Goal: Information Seeking & Learning: Understand process/instructions

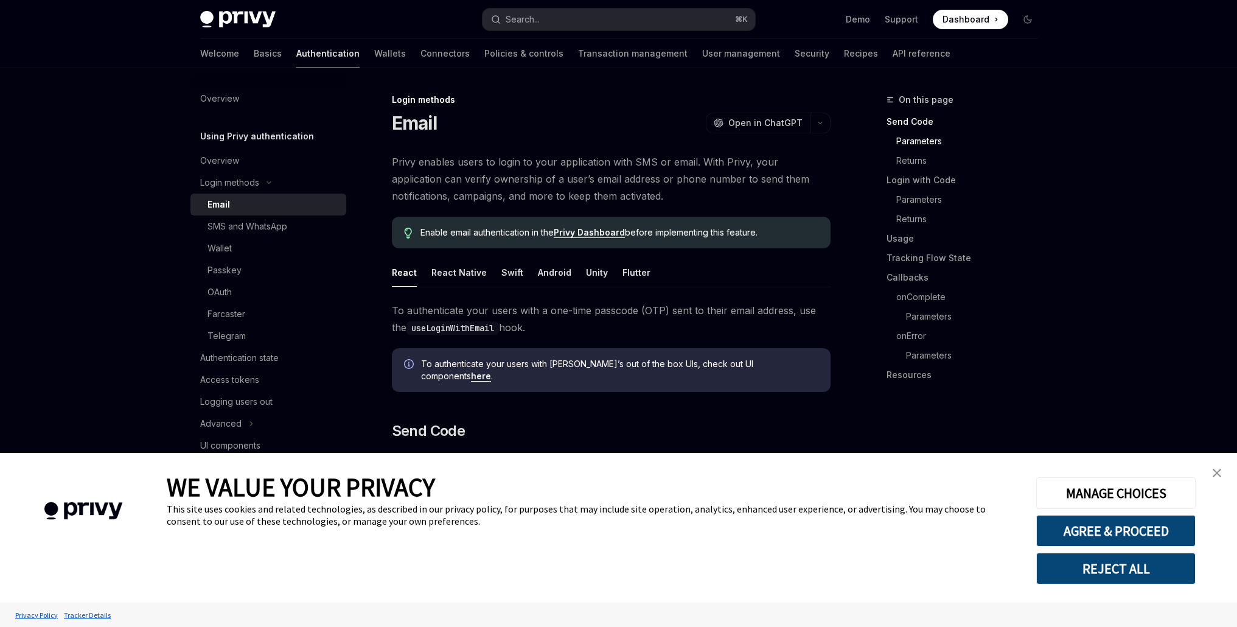
scroll to position [454, 0]
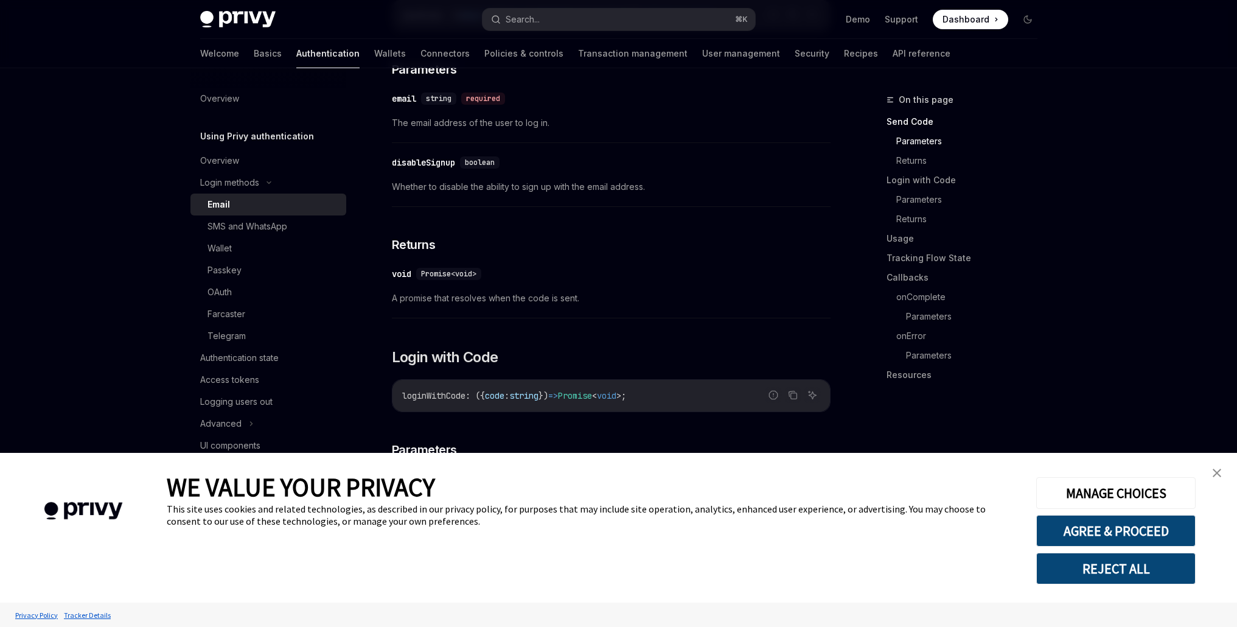
click at [1215, 472] on img "close banner" at bounding box center [1217, 473] width 9 height 9
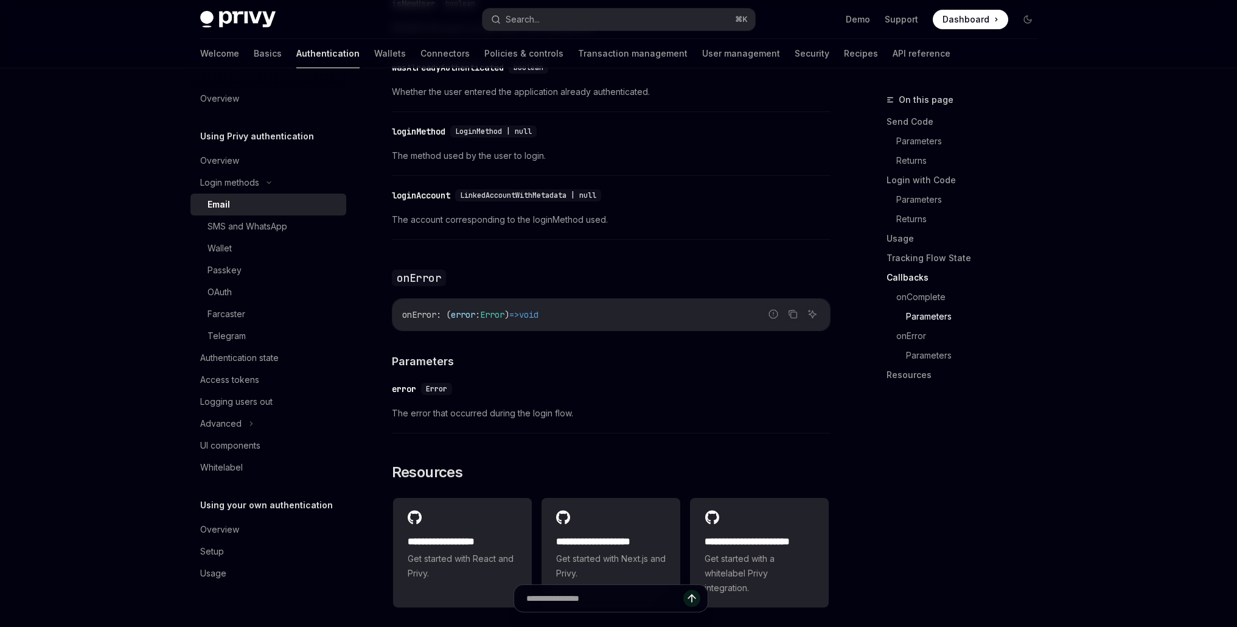
scroll to position [2366, 0]
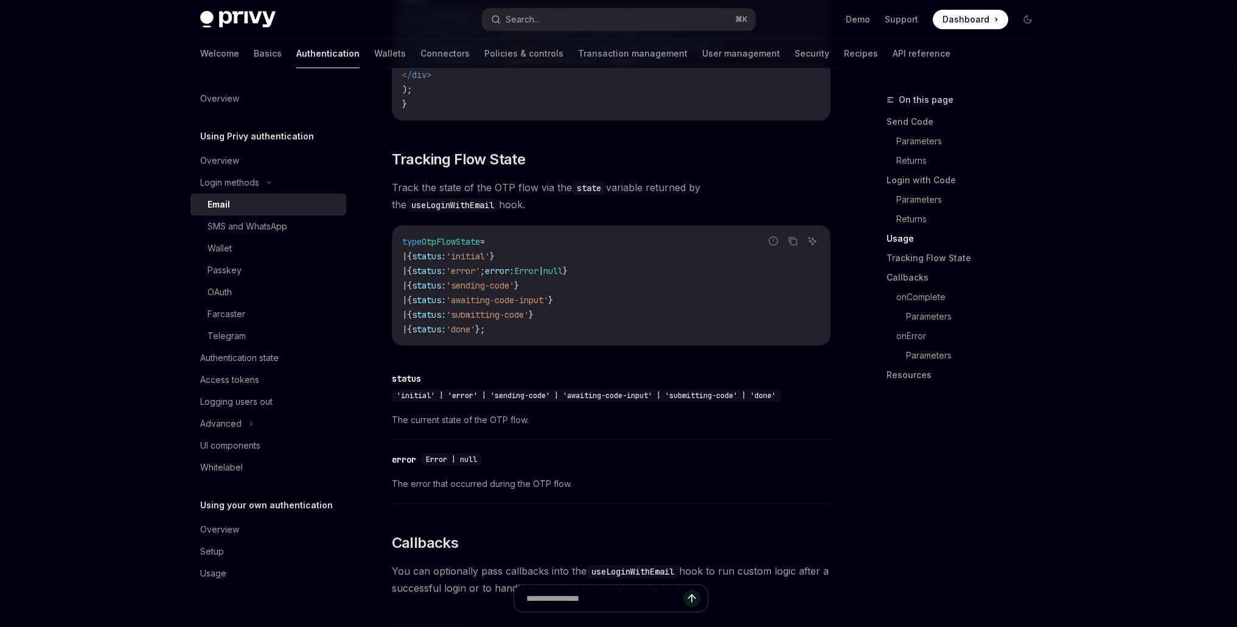
scroll to position [1296, 0]
click at [264, 214] on link "Email" at bounding box center [269, 205] width 156 height 22
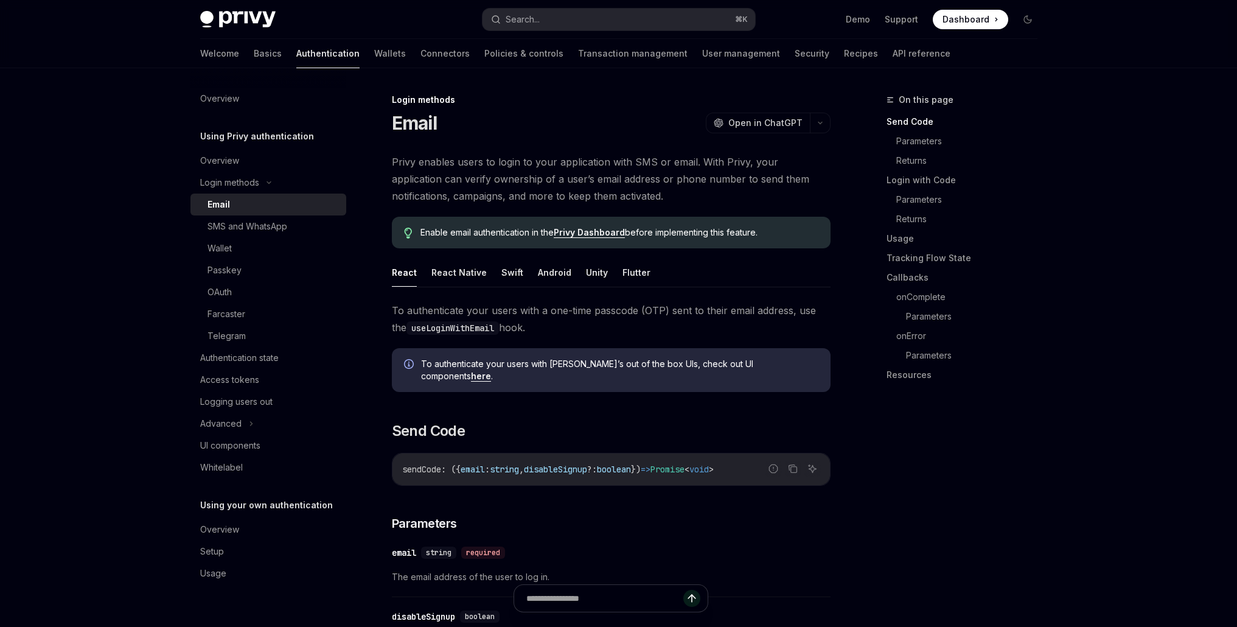
type textarea "*"
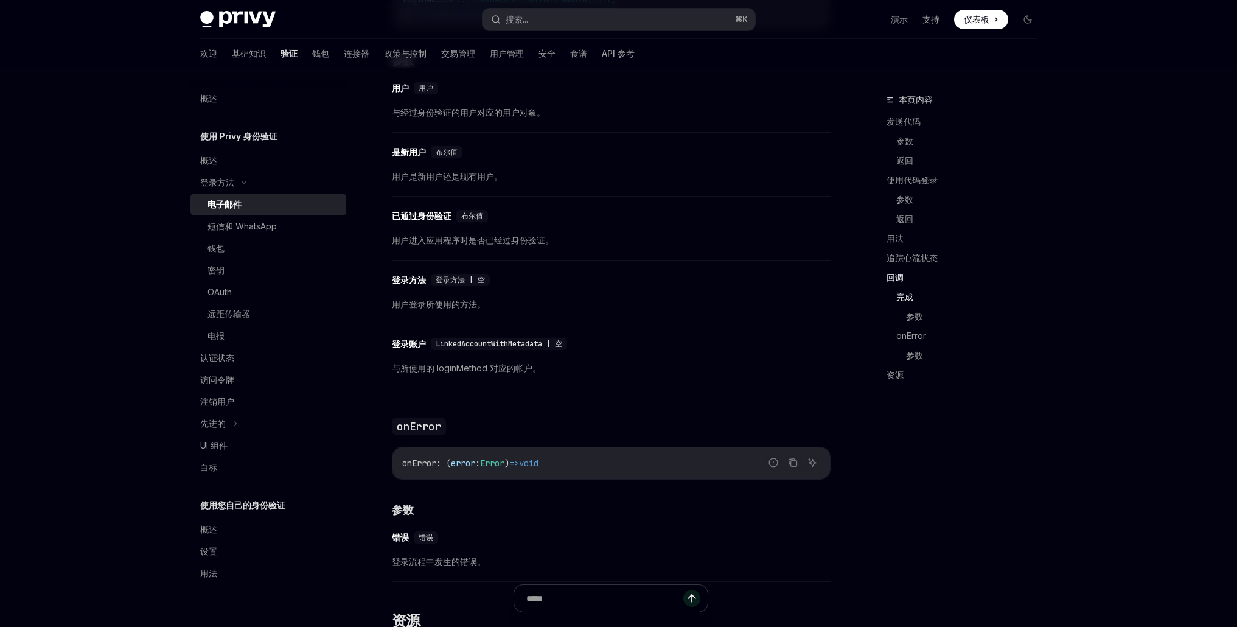
scroll to position [1981, 0]
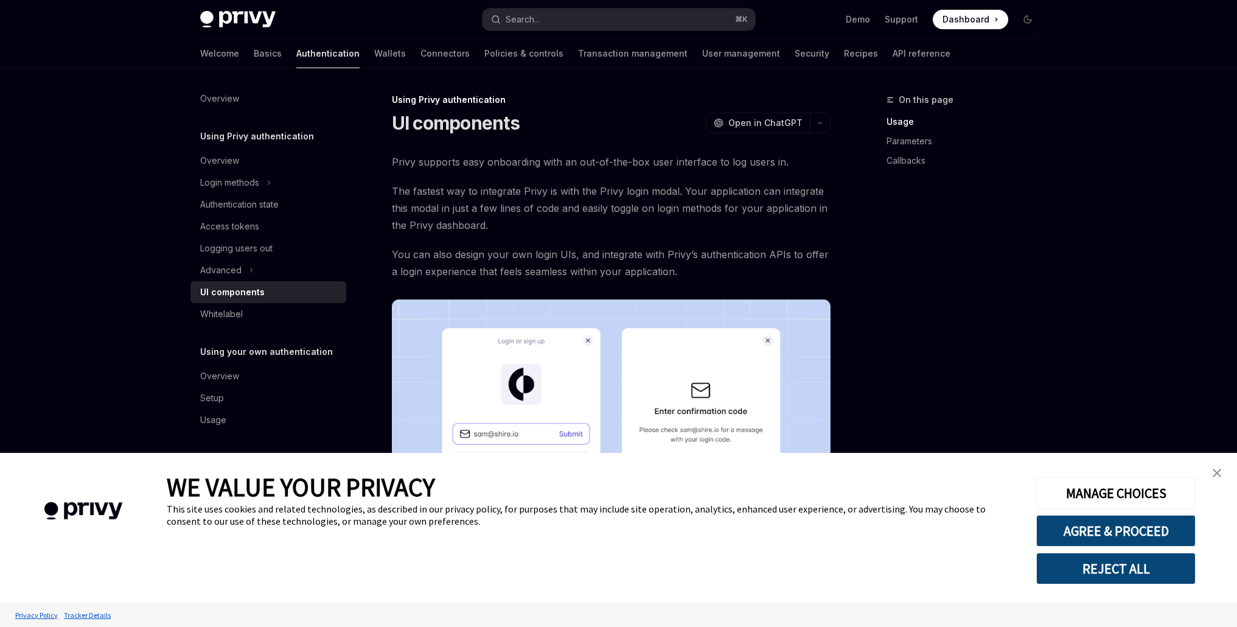
type textarea "*"
click at [1223, 467] on link "close banner" at bounding box center [1217, 473] width 24 height 24
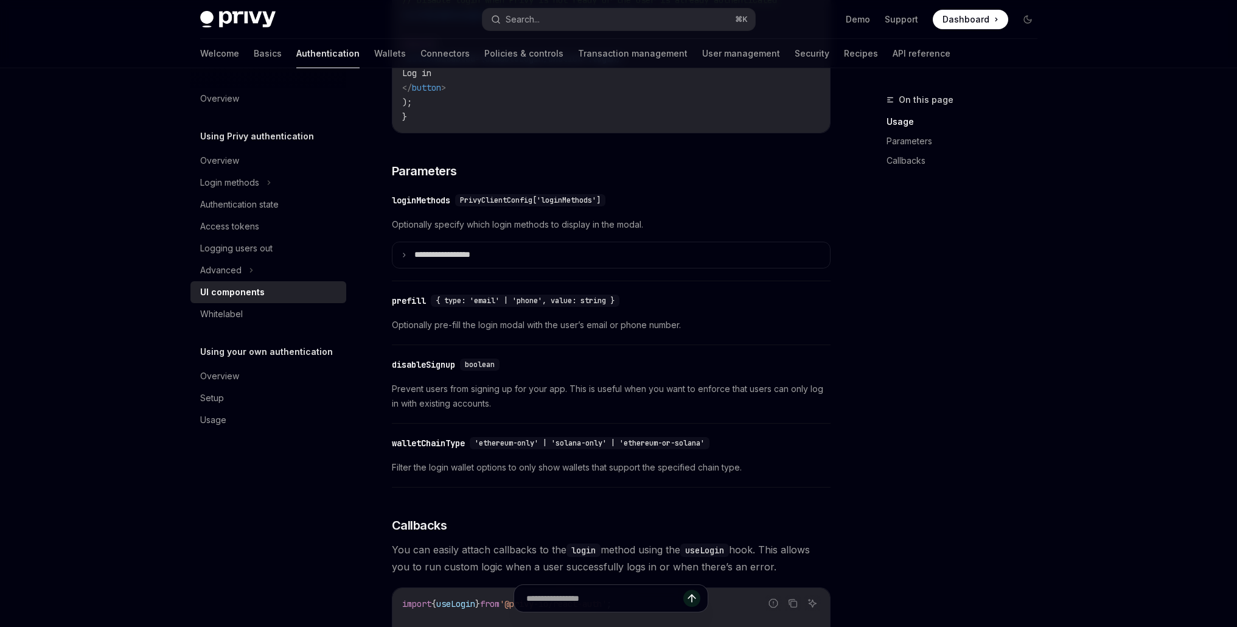
scroll to position [901, 0]
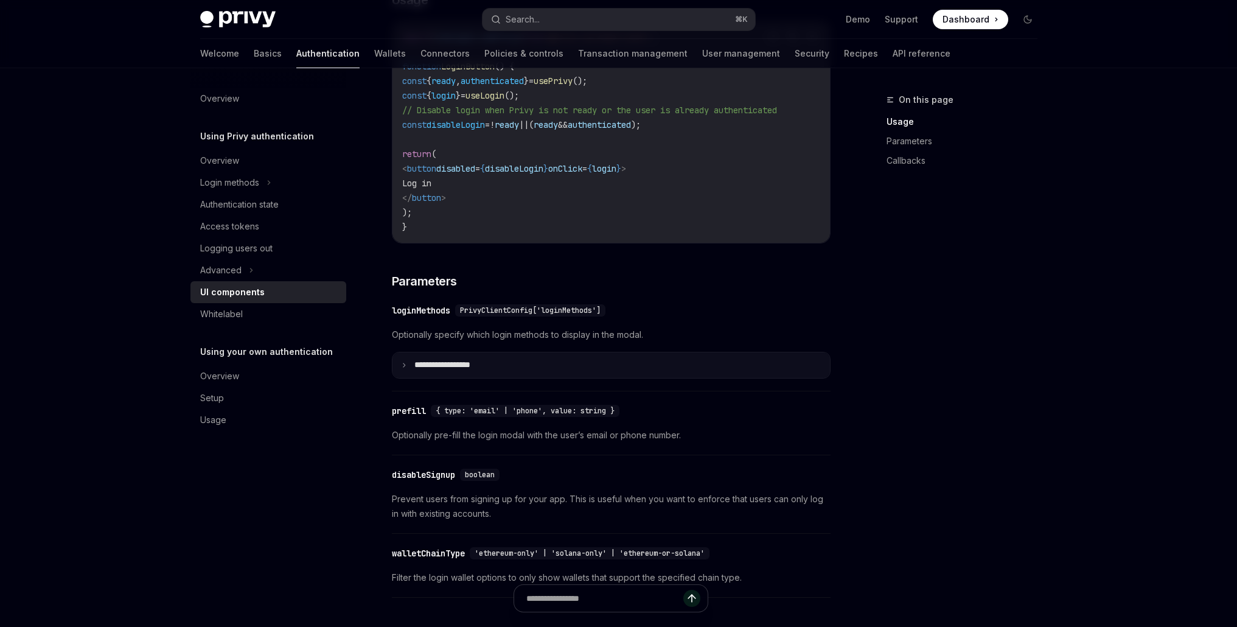
click at [682, 378] on summary "**********" at bounding box center [612, 365] width 438 height 26
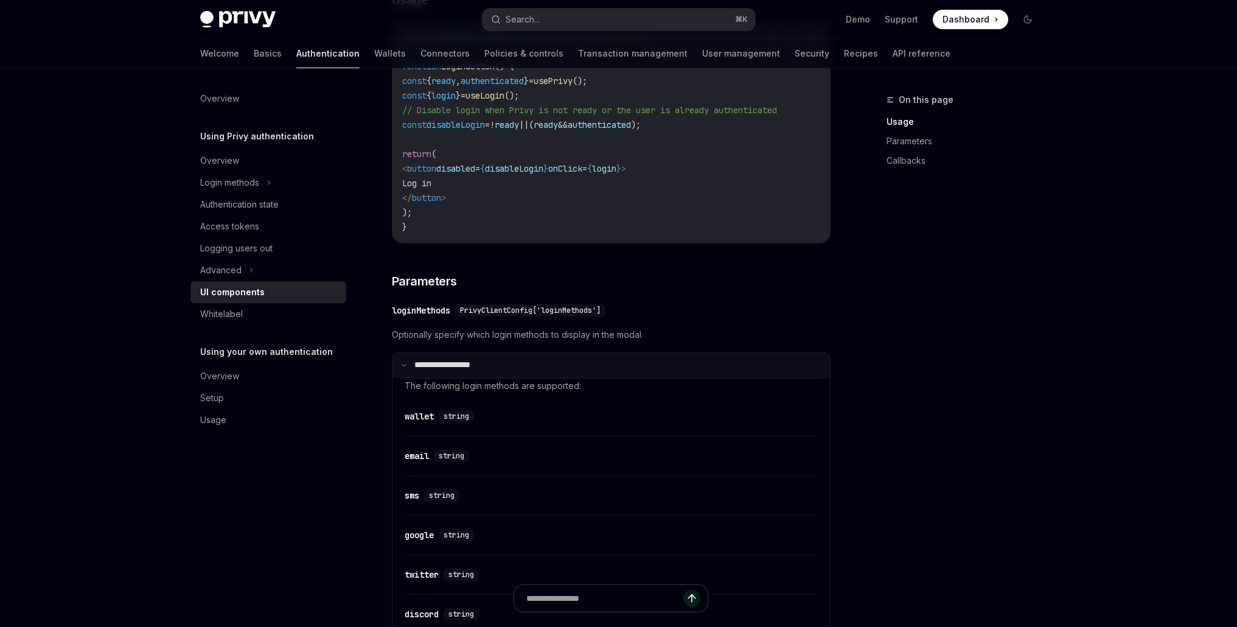
click at [671, 378] on summary "**********" at bounding box center [612, 365] width 438 height 26
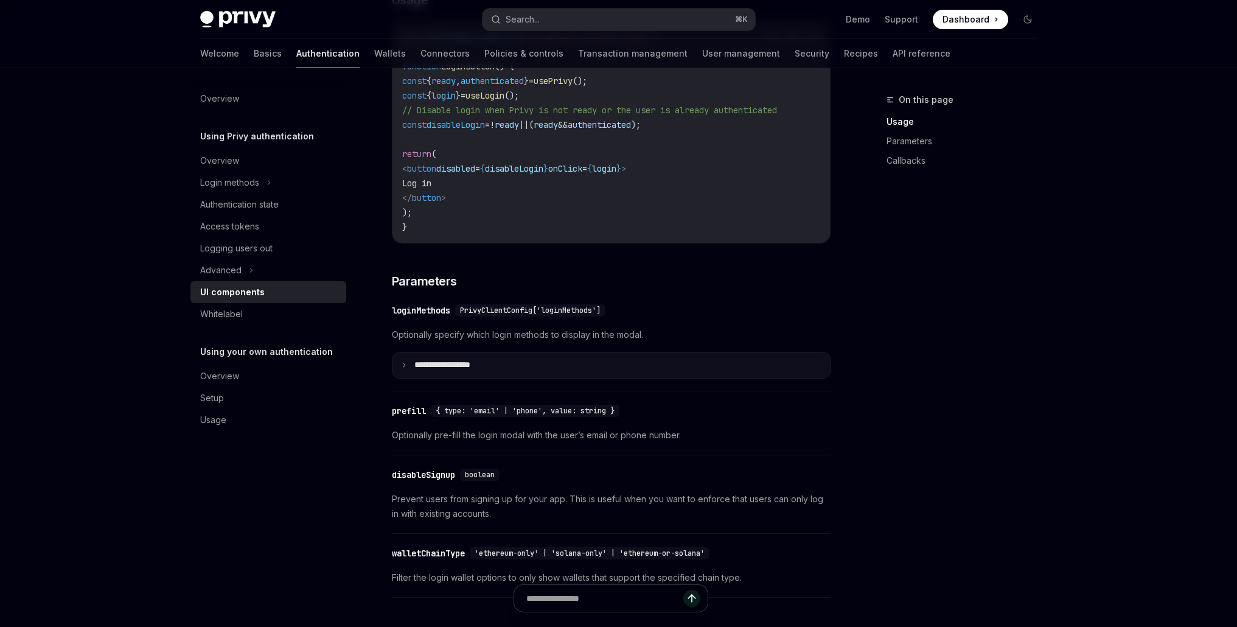
click at [671, 378] on summary "**********" at bounding box center [612, 365] width 438 height 26
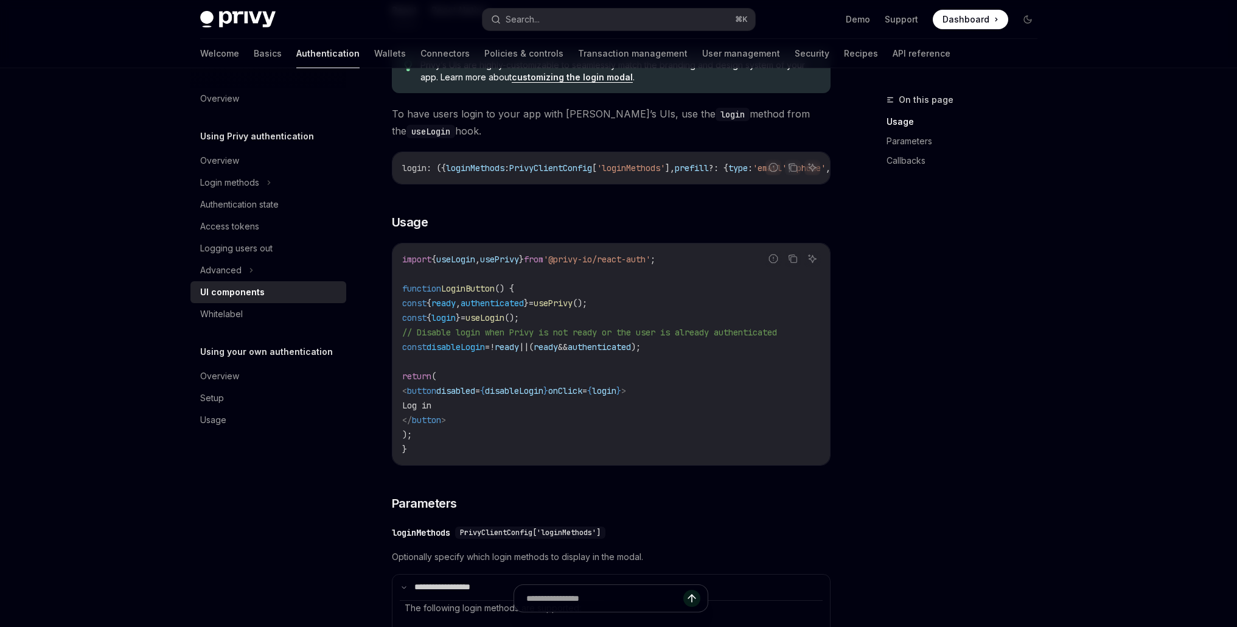
scroll to position [875, 0]
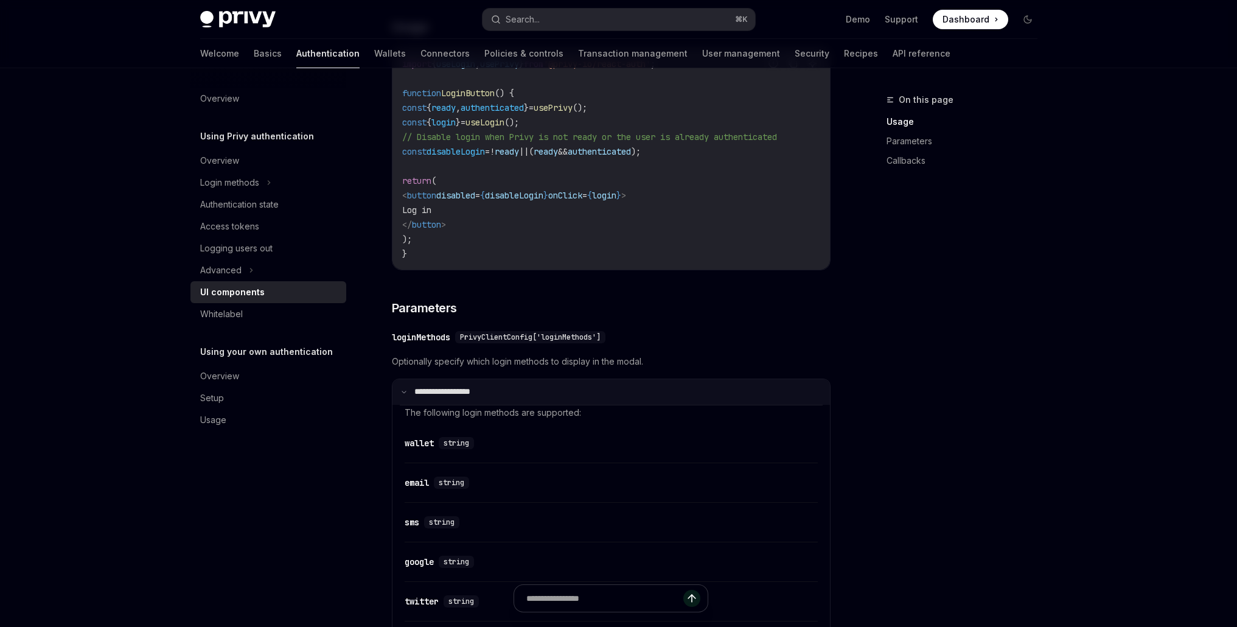
click at [669, 391] on summary "**********" at bounding box center [612, 392] width 438 height 26
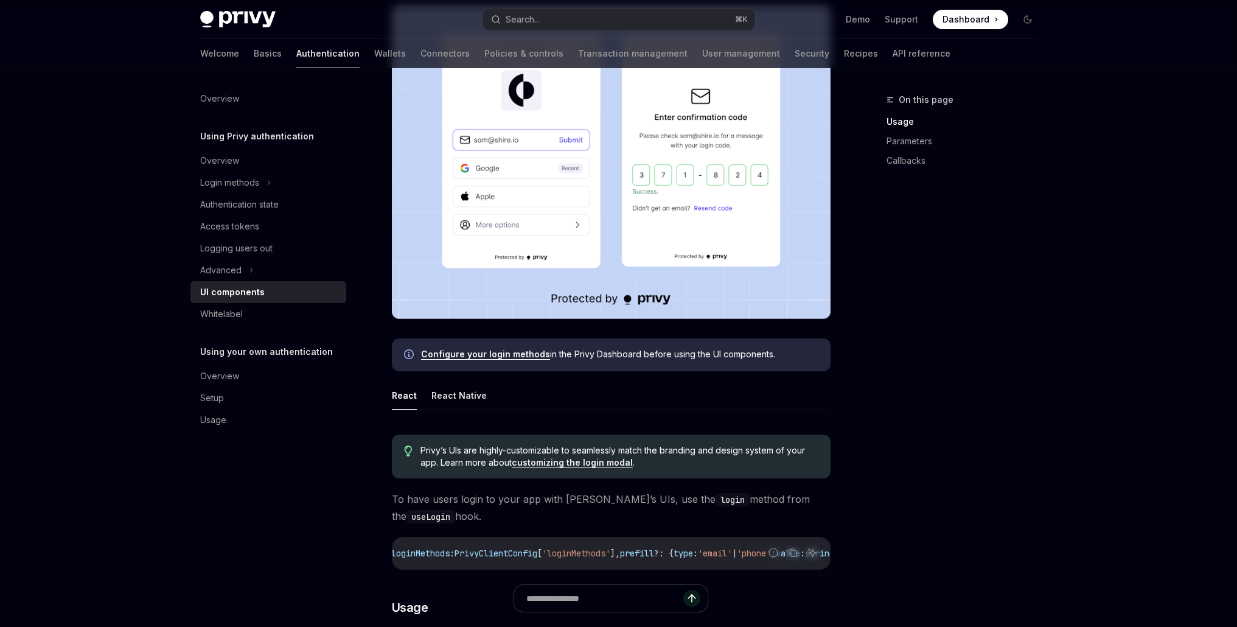
scroll to position [0, 7]
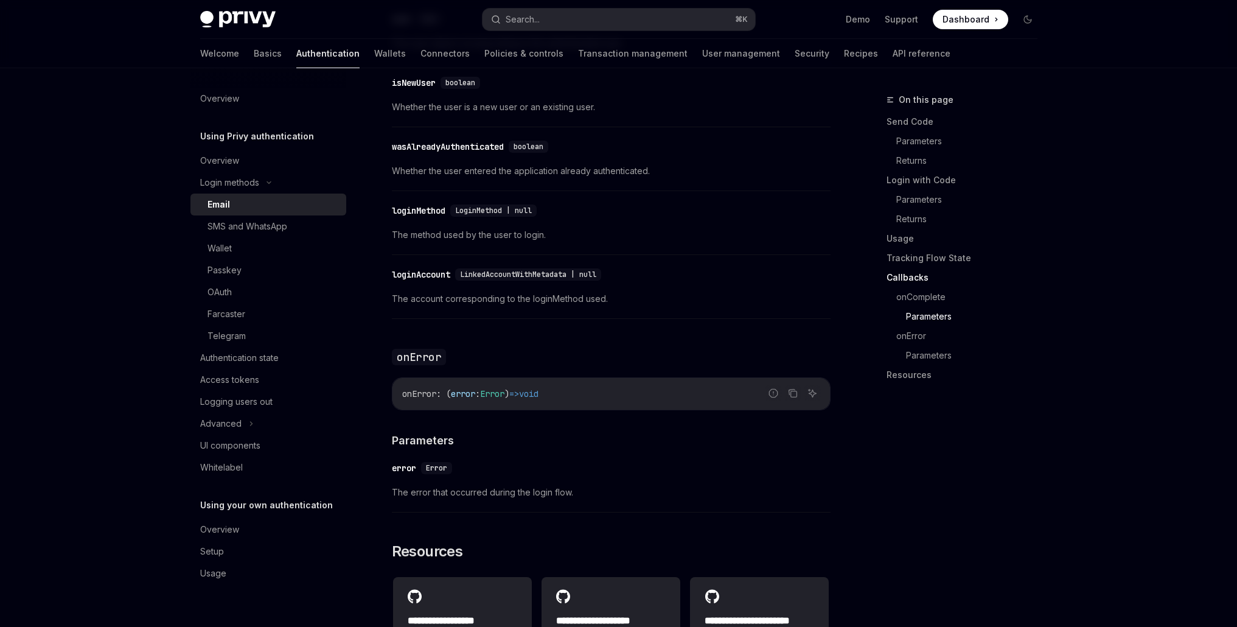
type textarea "*"
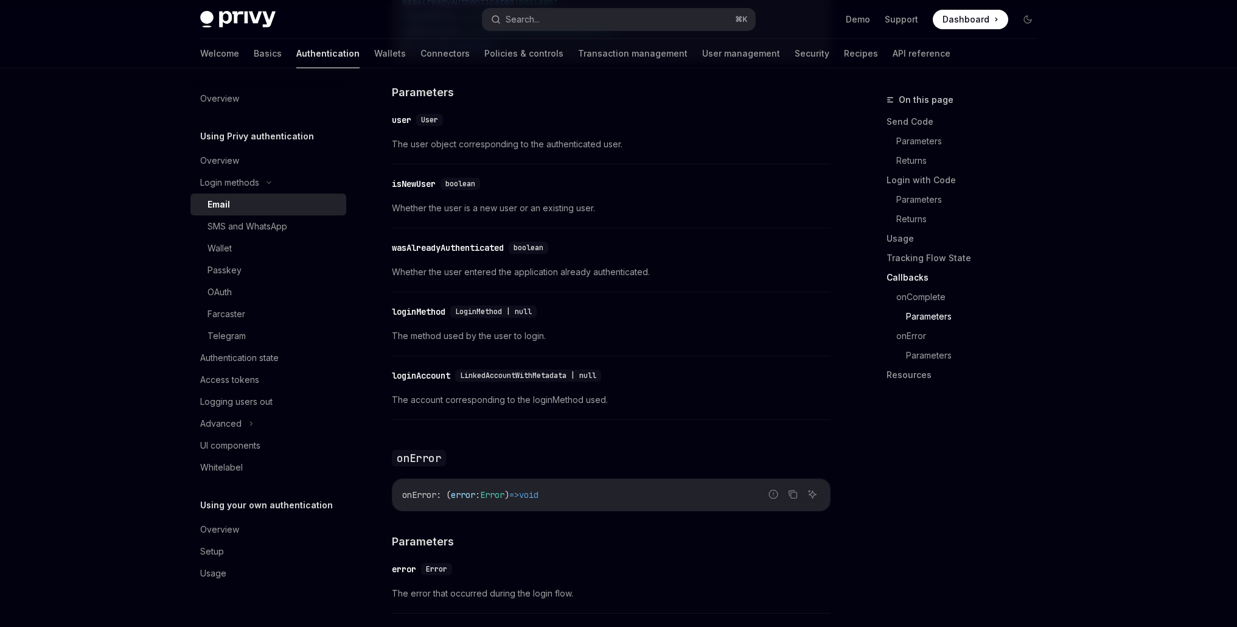
scroll to position [1973, 0]
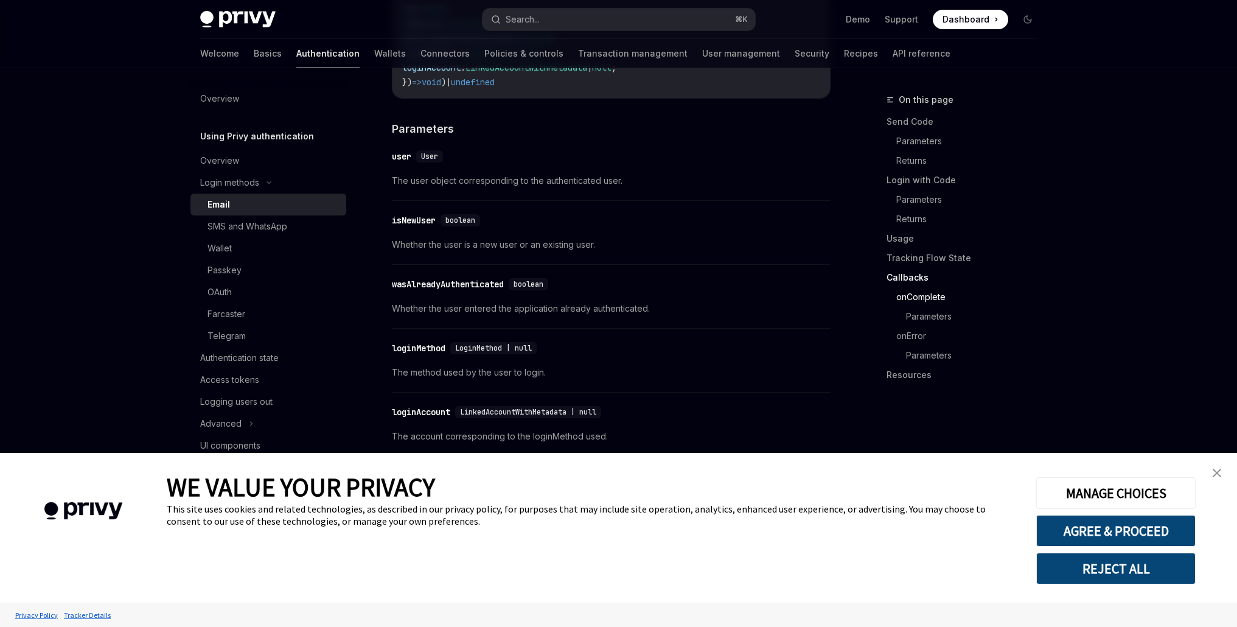
click at [1145, 572] on button "REJECT ALL" at bounding box center [1116, 569] width 159 height 32
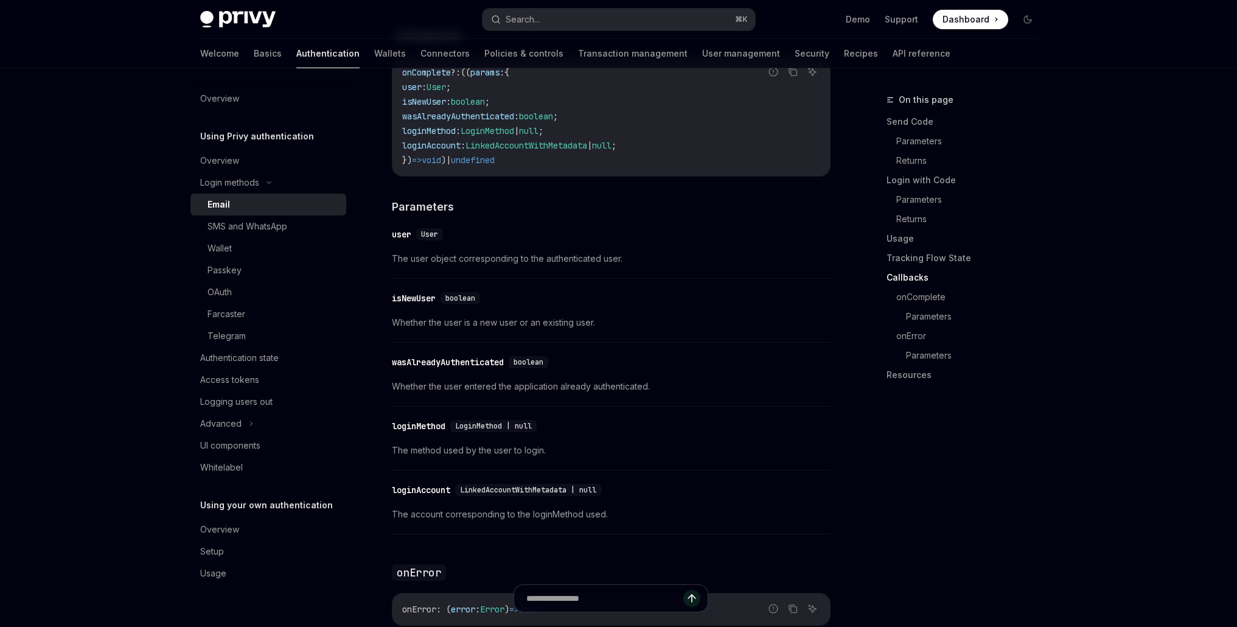
scroll to position [1735, 0]
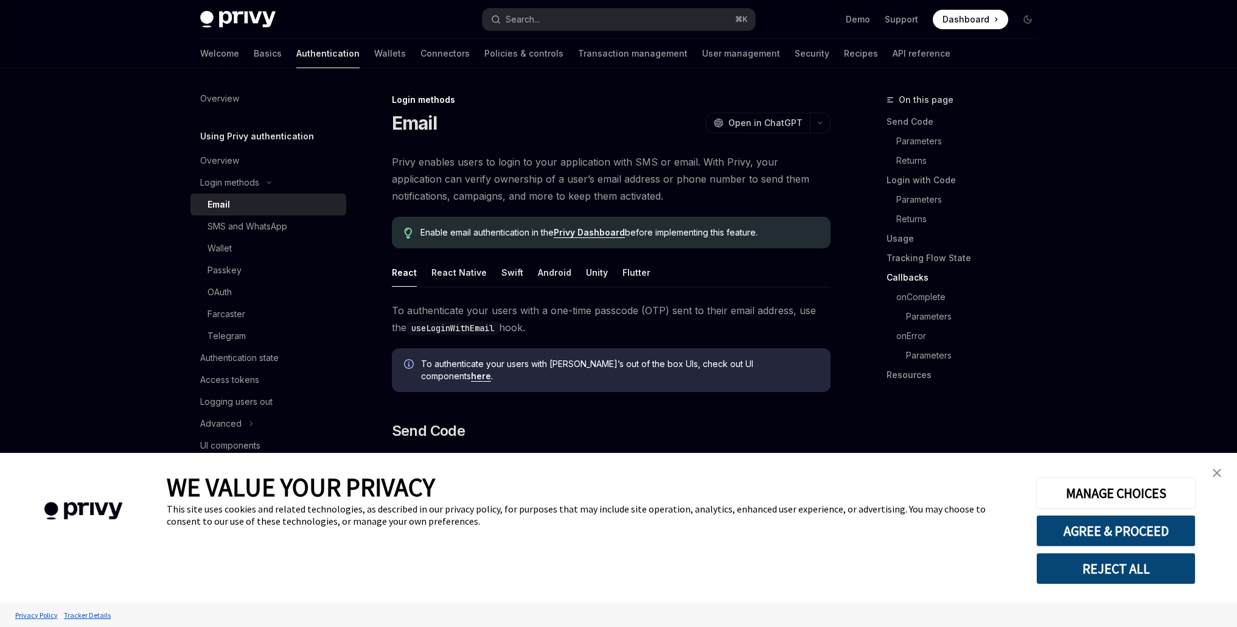
scroll to position [1735, 0]
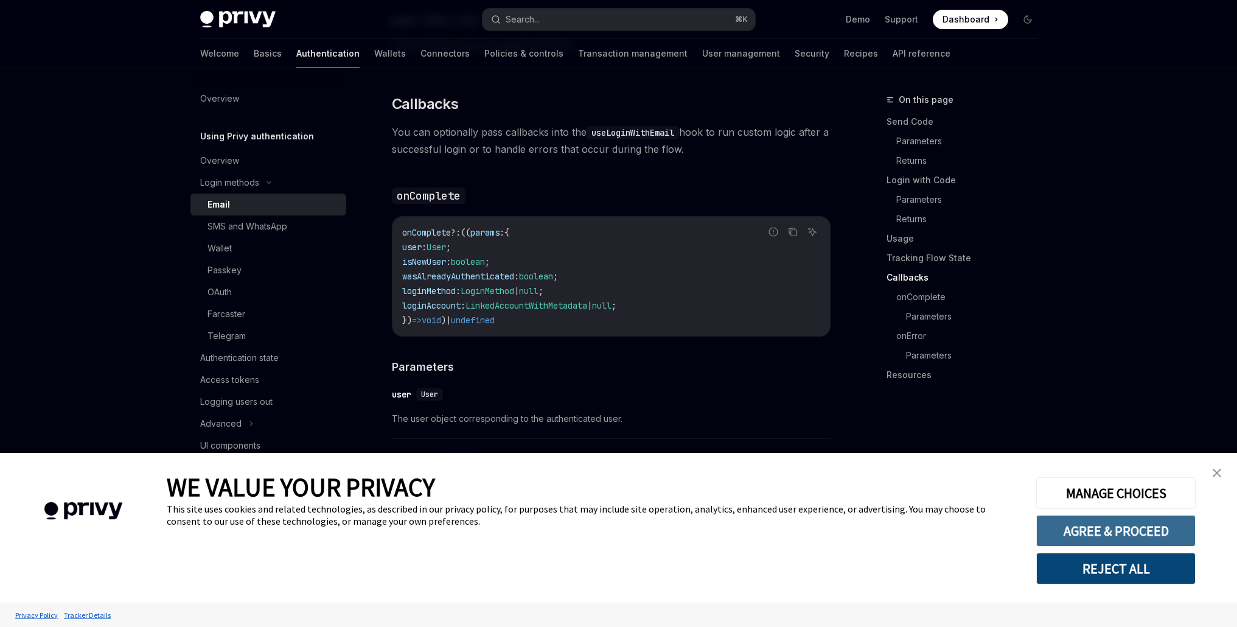
click at [1124, 539] on button "AGREE & PROCEED" at bounding box center [1116, 531] width 159 height 32
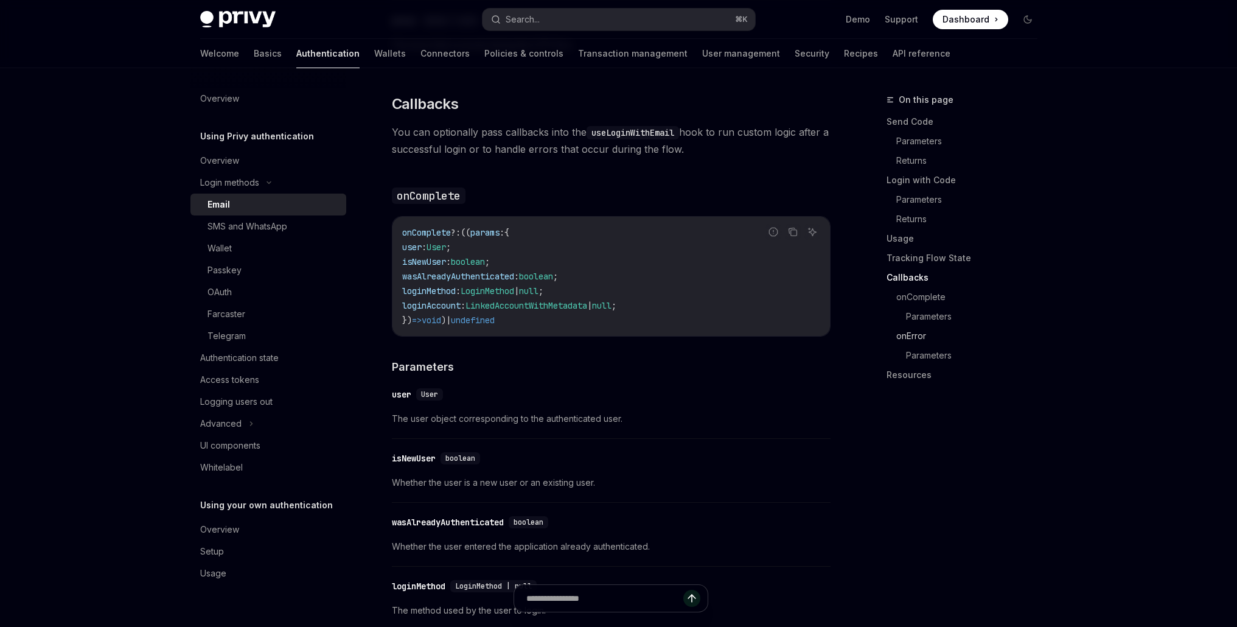
click at [1030, 336] on link "onError" at bounding box center [972, 335] width 151 height 19
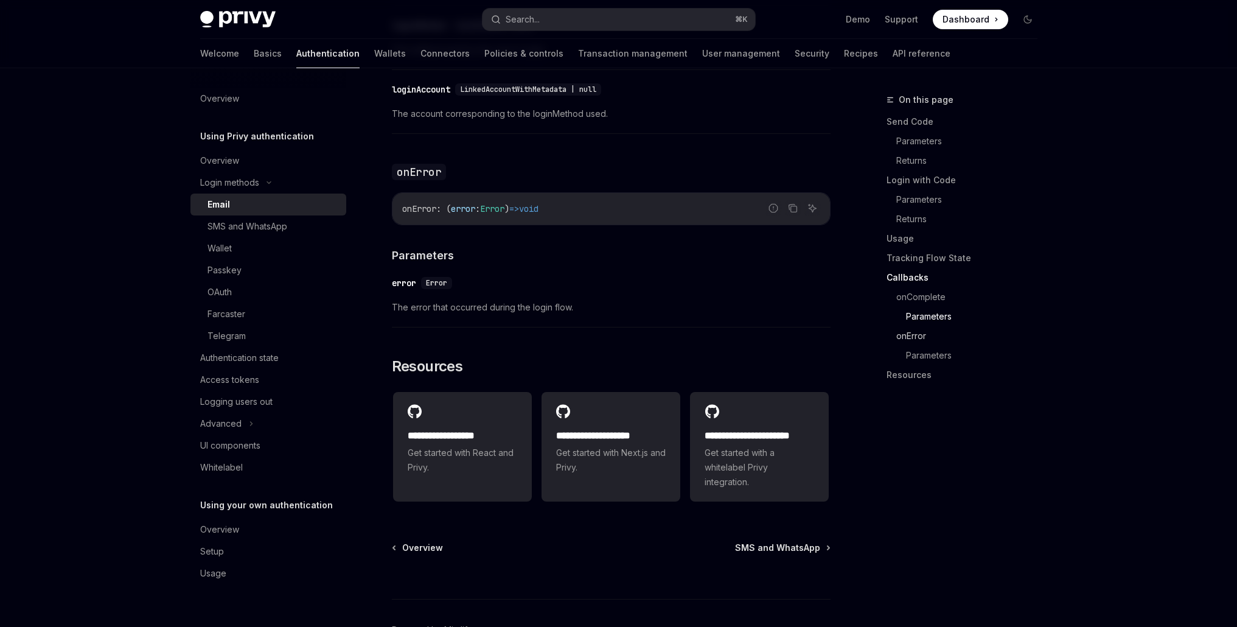
scroll to position [2337, 0]
